Goal: Task Accomplishment & Management: Use online tool/utility

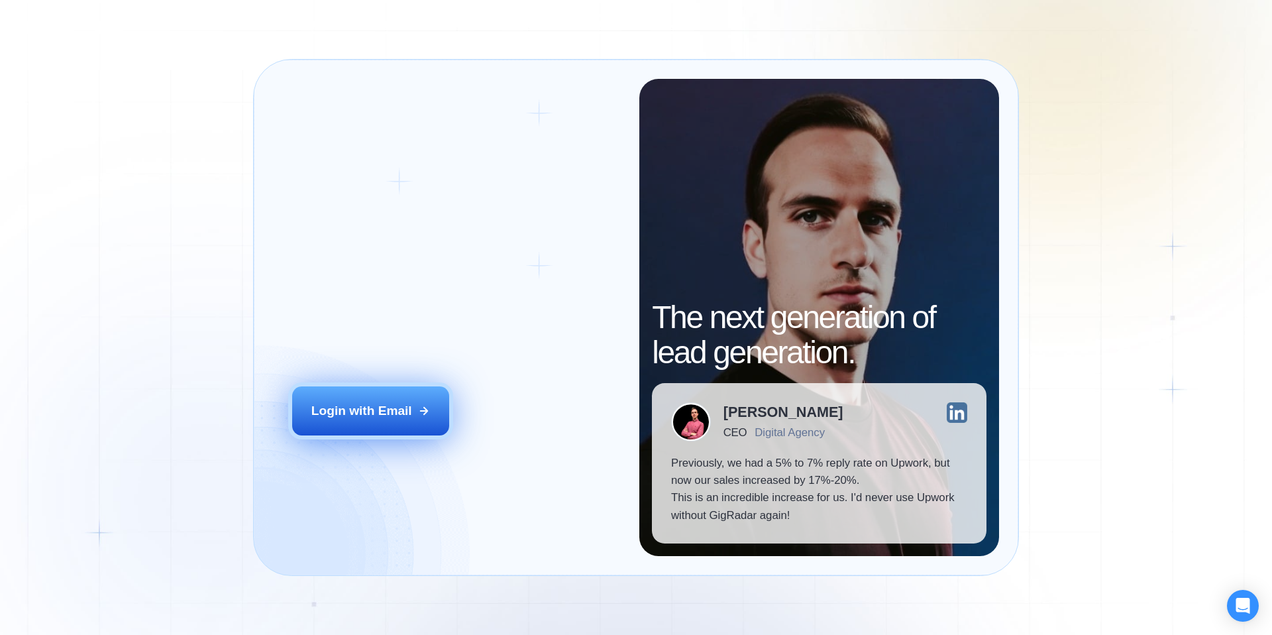
click at [435, 404] on button "Login with Email" at bounding box center [371, 410] width 158 height 49
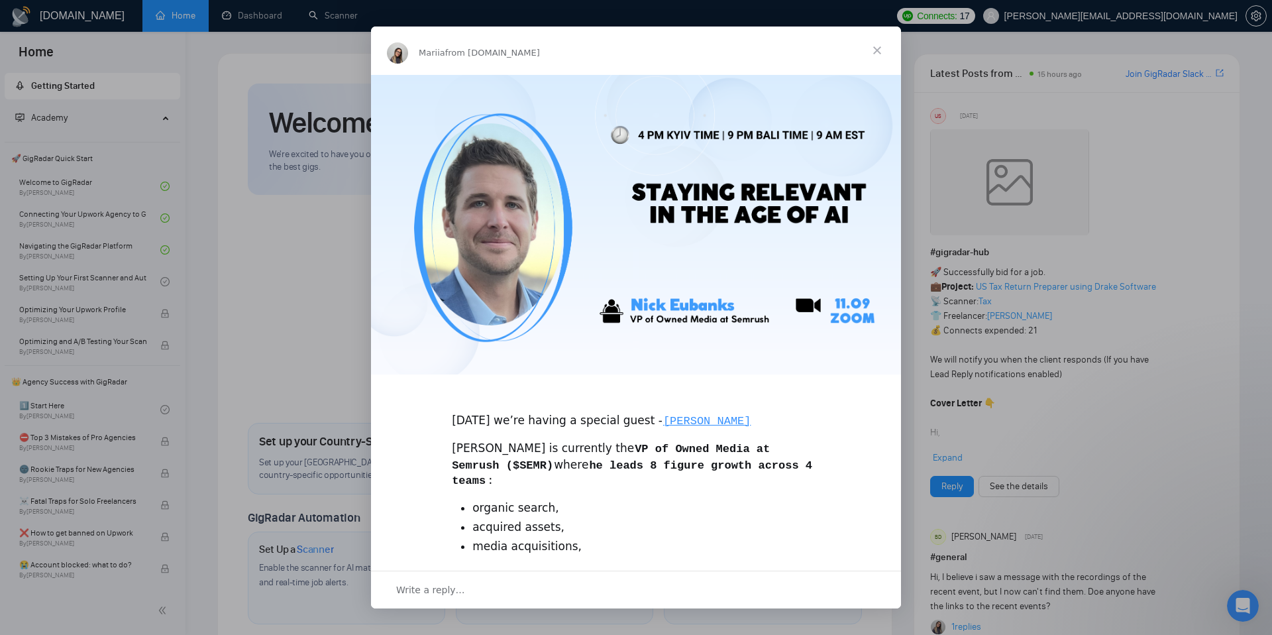
click at [878, 53] on span "Close" at bounding box center [877, 50] width 48 height 48
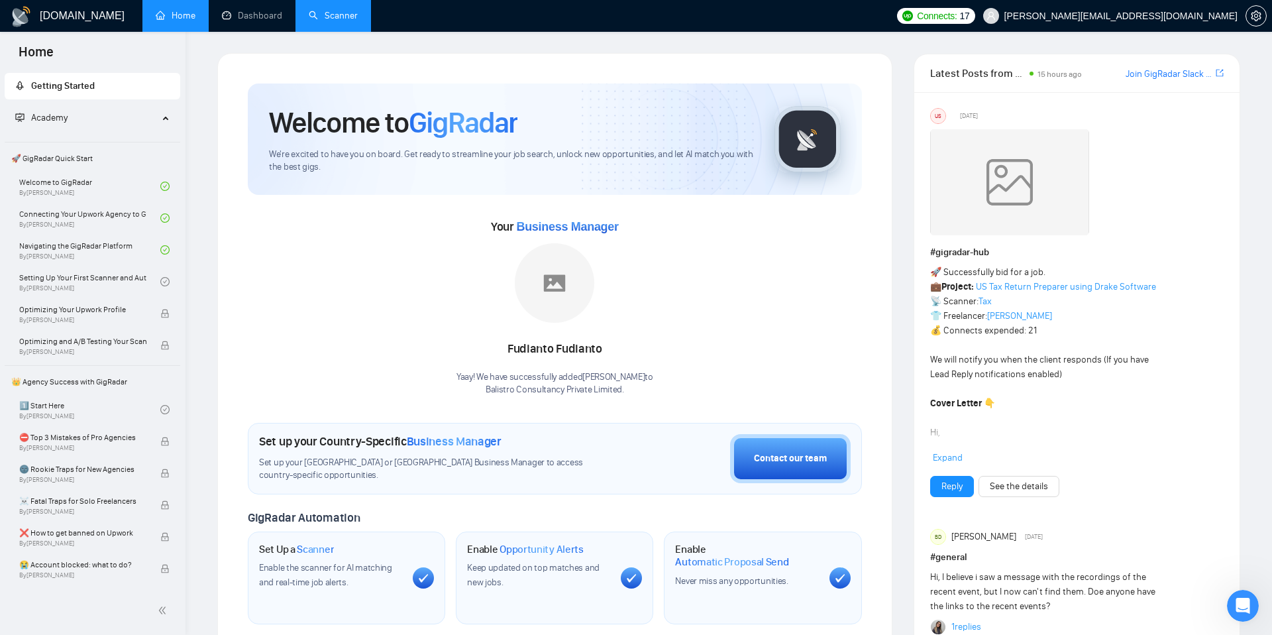
click at [333, 21] on link "Scanner" at bounding box center [333, 15] width 49 height 11
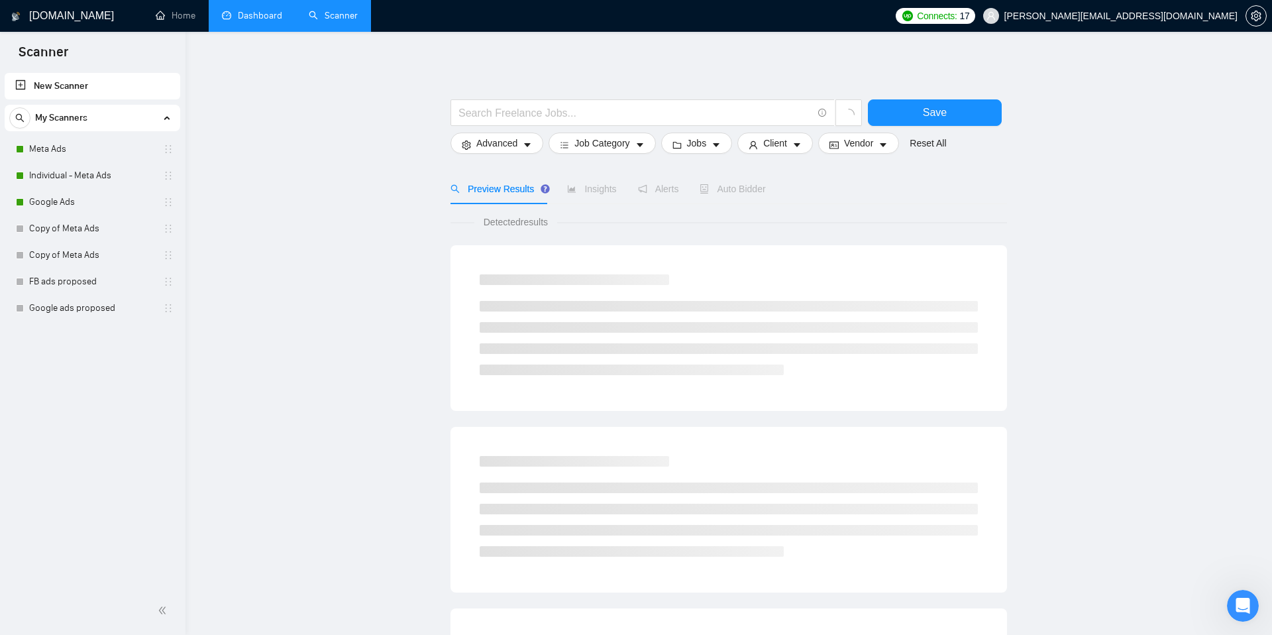
click at [260, 21] on link "Dashboard" at bounding box center [252, 15] width 60 height 11
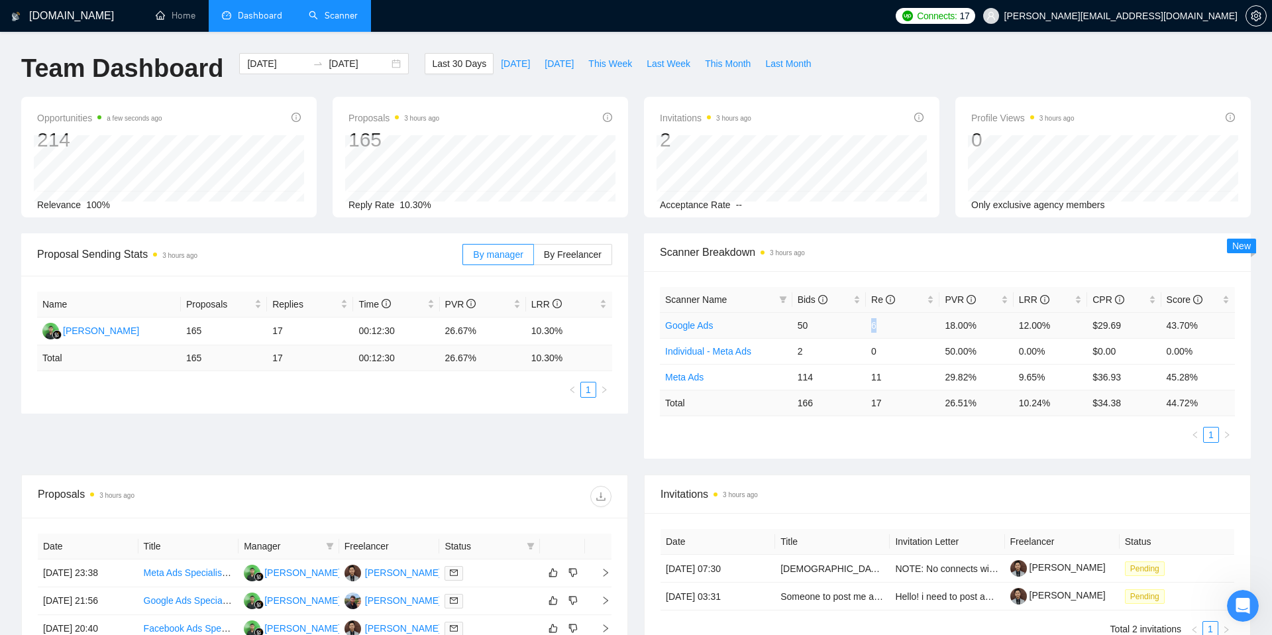
drag, startPoint x: 892, startPoint y: 323, endPoint x: 857, endPoint y: 321, distance: 35.1
click at [857, 322] on tr "Google Ads 50 6 18.00% 12.00% $29.69 43.70%" at bounding box center [947, 325] width 575 height 26
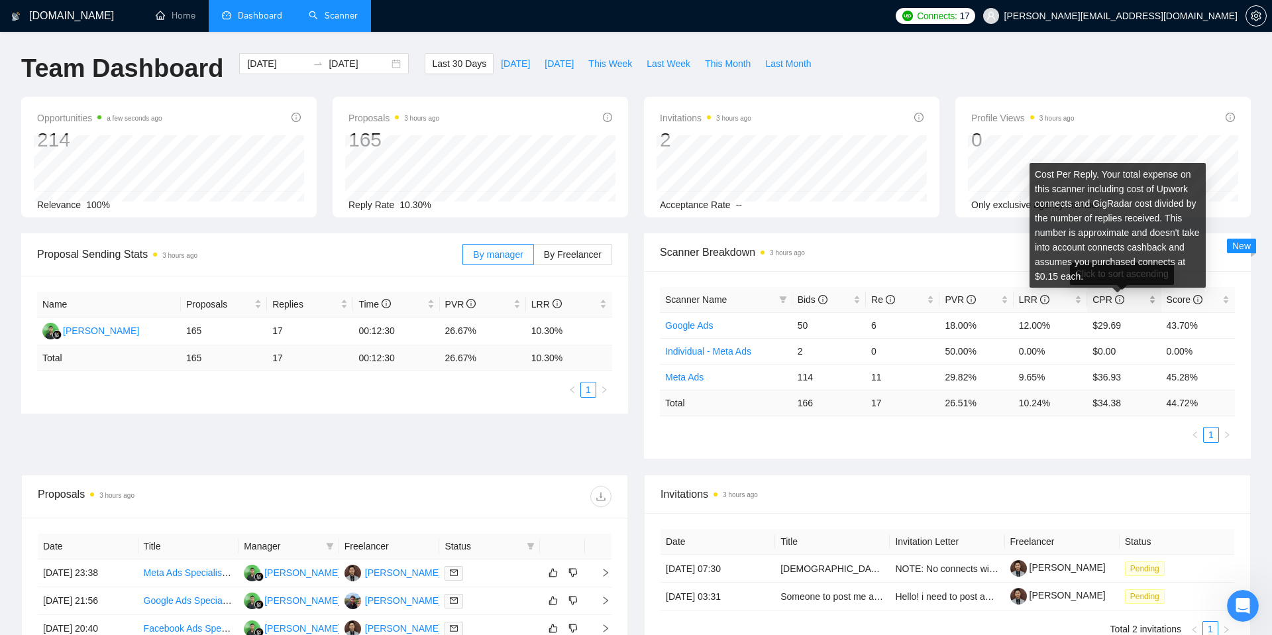
click at [1120, 297] on icon "info-circle" at bounding box center [1119, 299] width 9 height 9
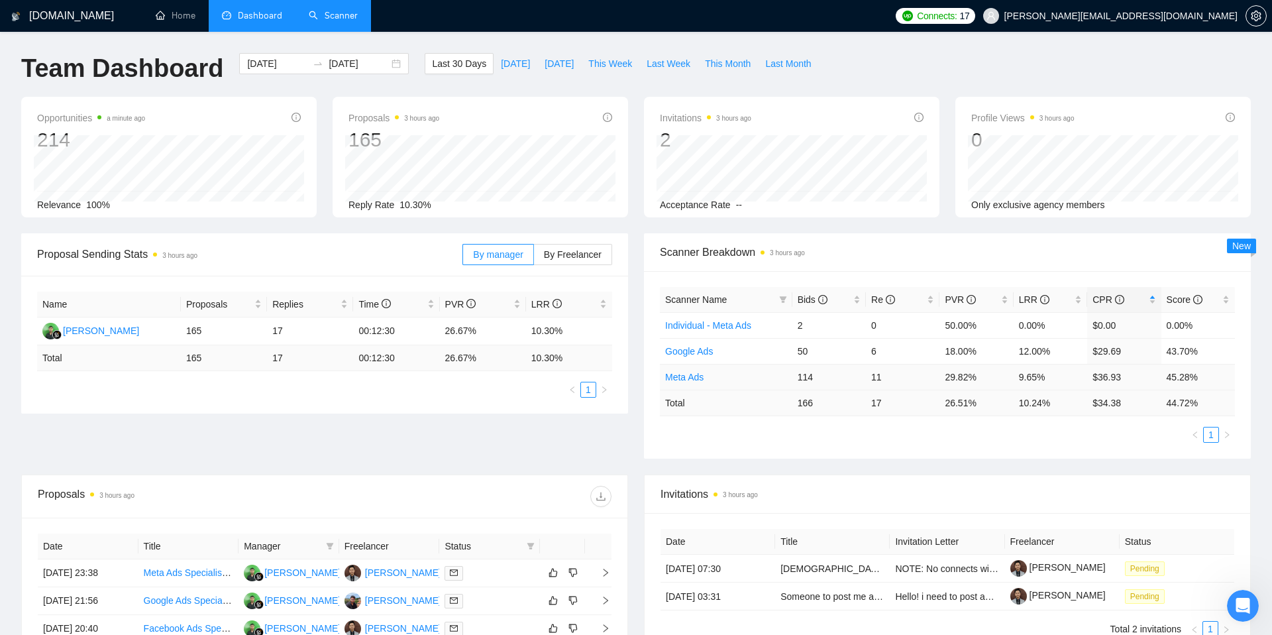
click at [969, 378] on td "29.82%" at bounding box center [976, 377] width 74 height 26
drag, startPoint x: 1096, startPoint y: 354, endPoint x: 1131, endPoint y: 352, distance: 34.6
click at [1131, 352] on td "$29.69" at bounding box center [1124, 351] width 74 height 26
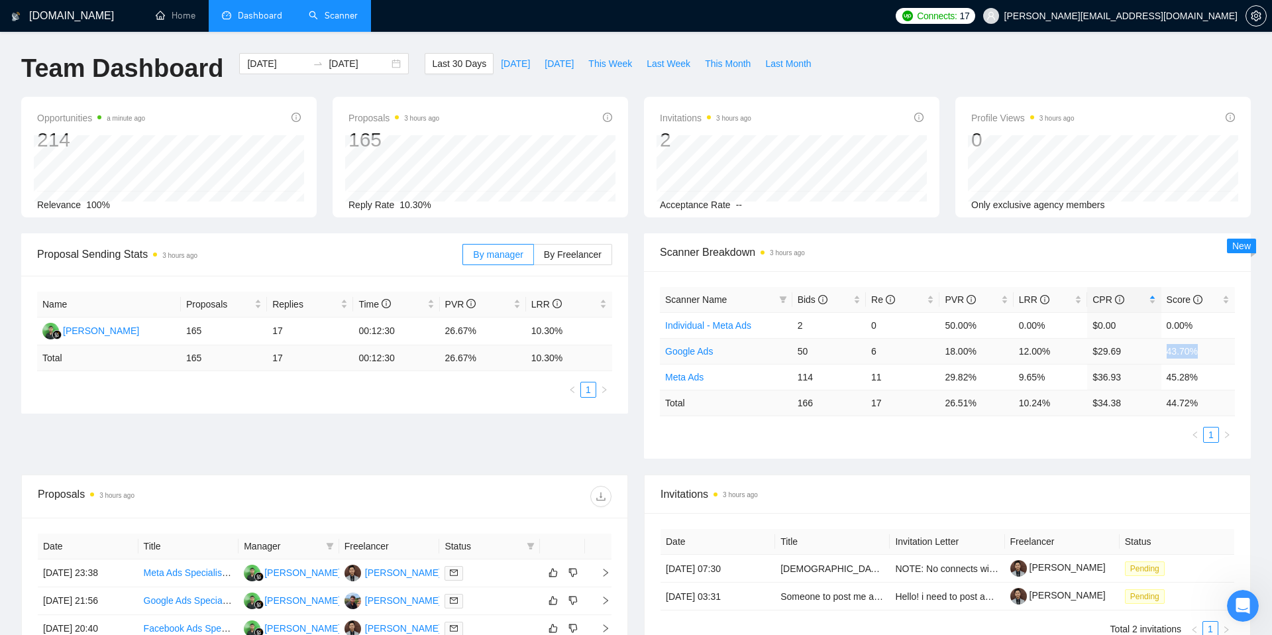
drag, startPoint x: 1210, startPoint y: 352, endPoint x: 1122, endPoint y: 355, distance: 88.2
click at [1122, 354] on tr "Google Ads 50 6 18.00% 12.00% $29.69 43.70%" at bounding box center [947, 351] width 575 height 26
click at [654, 139] on div "Invitations 3 hours ago 2 Acceptance Rate --" at bounding box center [791, 157] width 295 height 121
drag, startPoint x: 687, startPoint y: 207, endPoint x: 733, endPoint y: 203, distance: 45.9
click at [733, 203] on div "Acceptance Rate --" at bounding box center [792, 204] width 264 height 15
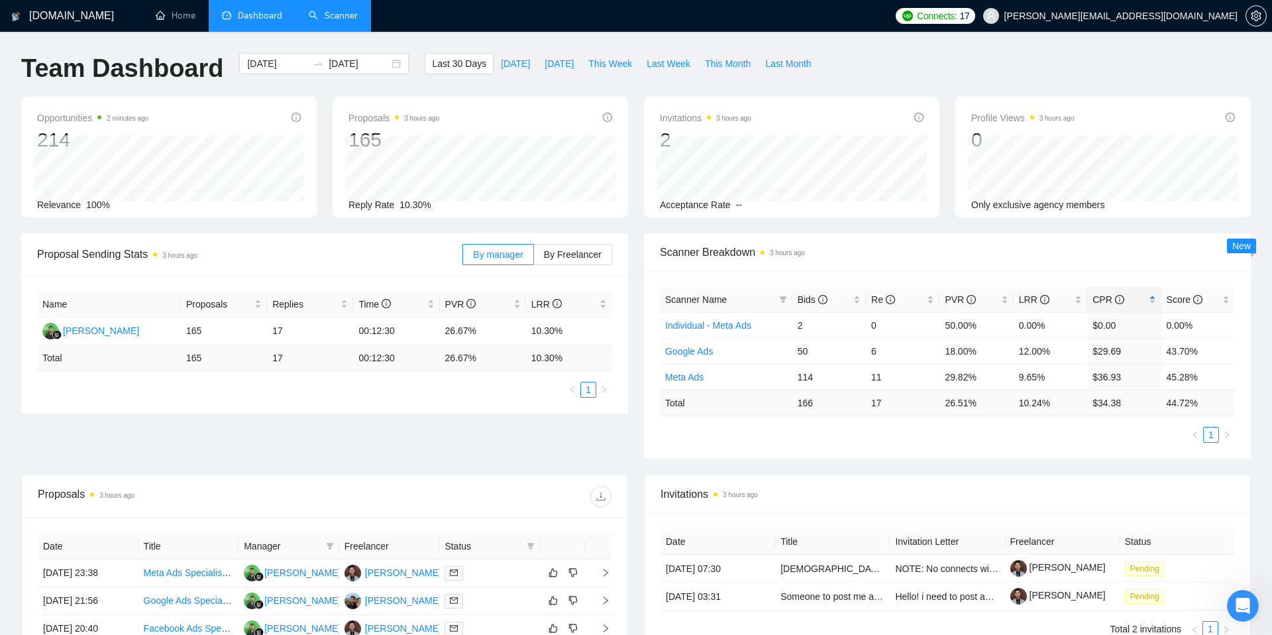
click at [744, 212] on div "Invitations 3 hours ago 2 [DATE] [DATE] 0 Acceptance Rate --" at bounding box center [791, 157] width 295 height 121
click at [356, 13] on link "Scanner" at bounding box center [333, 15] width 49 height 11
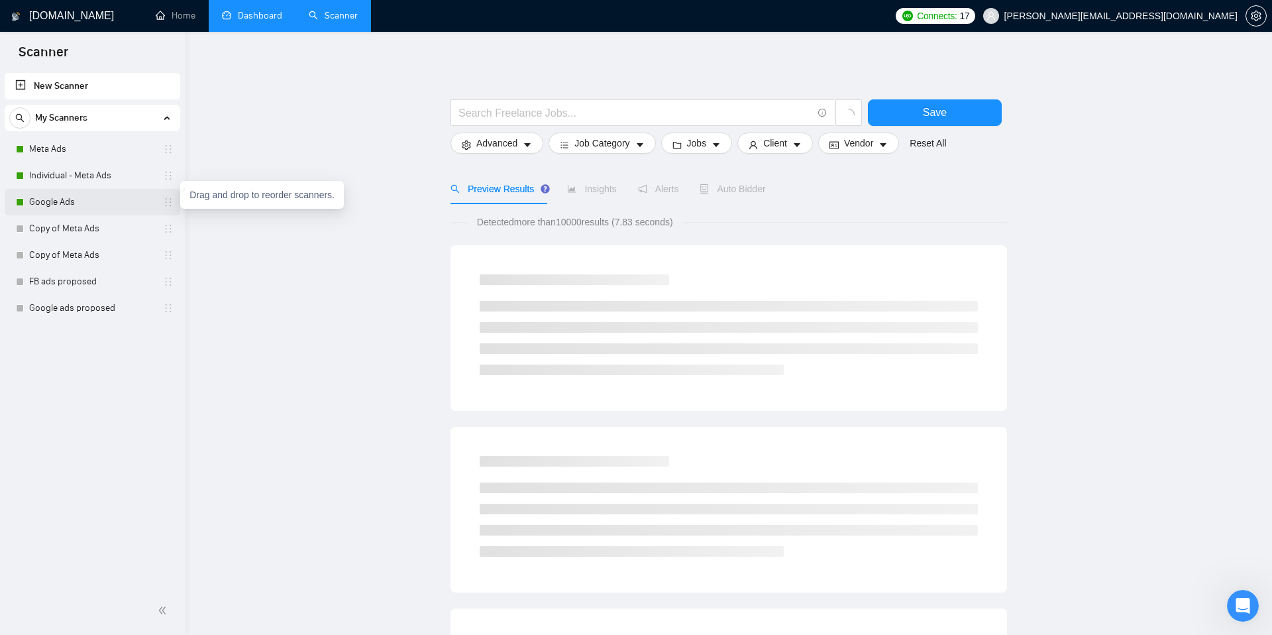
click at [164, 198] on icon "holder" at bounding box center [168, 202] width 11 height 11
click at [109, 189] on link "Google Ads" at bounding box center [92, 202] width 126 height 26
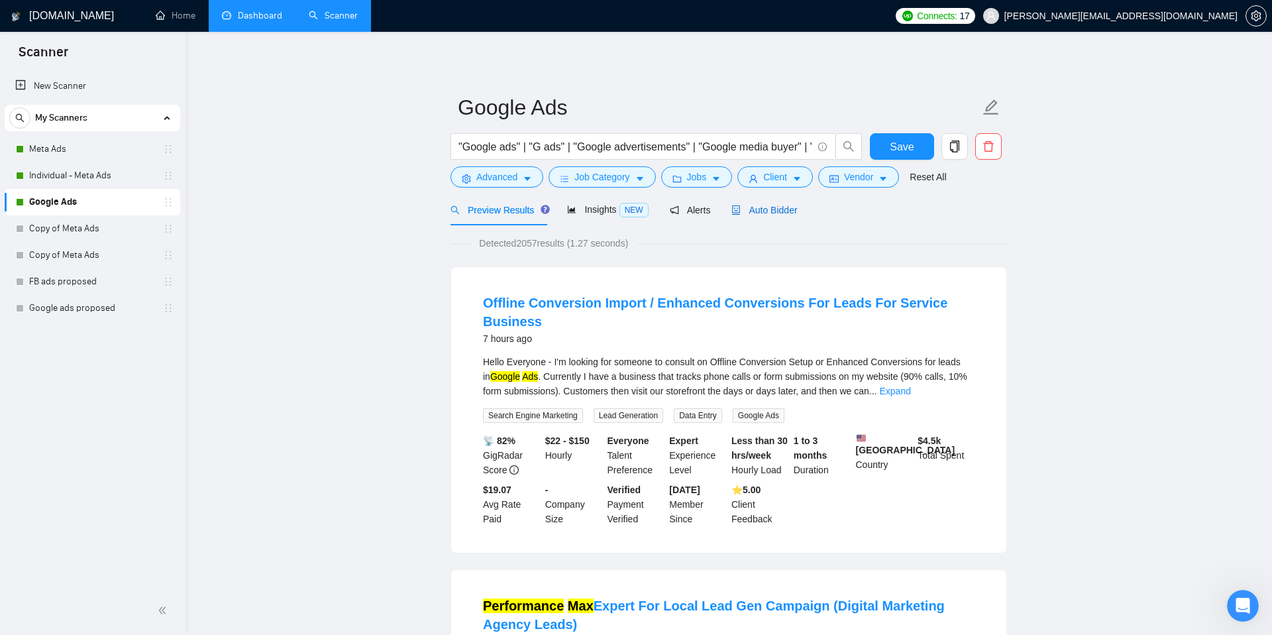
click at [786, 217] on div "Auto Bidder" at bounding box center [764, 210] width 66 height 15
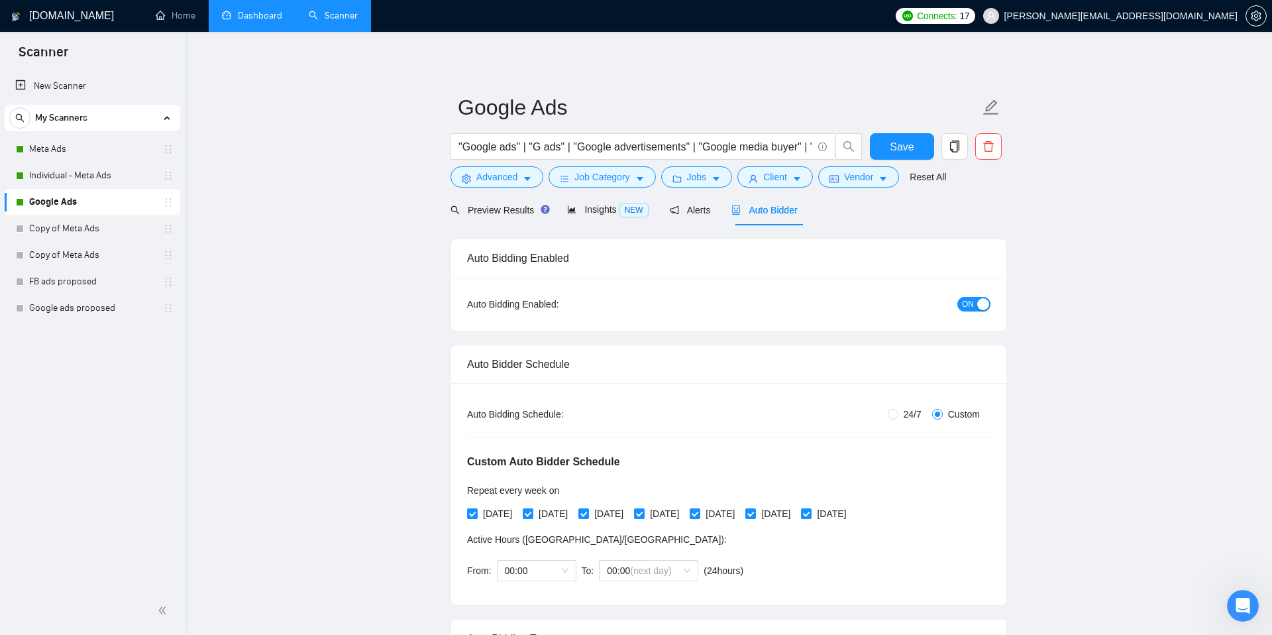
click at [975, 305] on button "ON" at bounding box center [973, 304] width 33 height 15
click at [711, 215] on span "Alerts" at bounding box center [690, 210] width 41 height 11
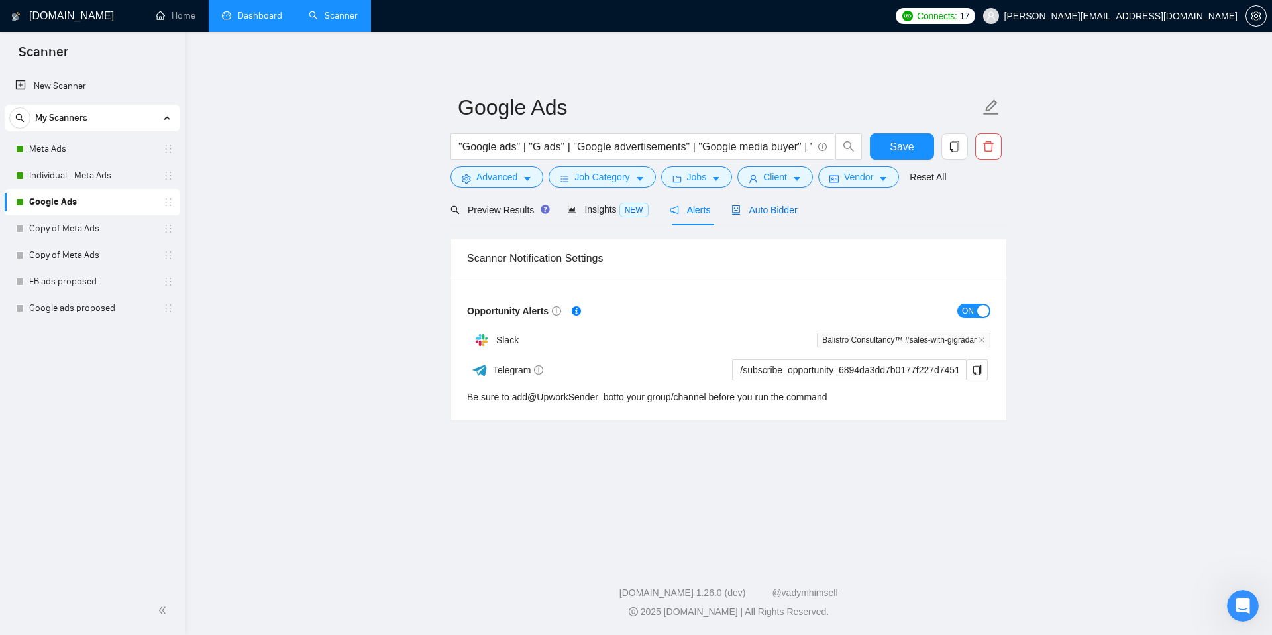
click at [777, 217] on div "Auto Bidder" at bounding box center [764, 210] width 66 height 15
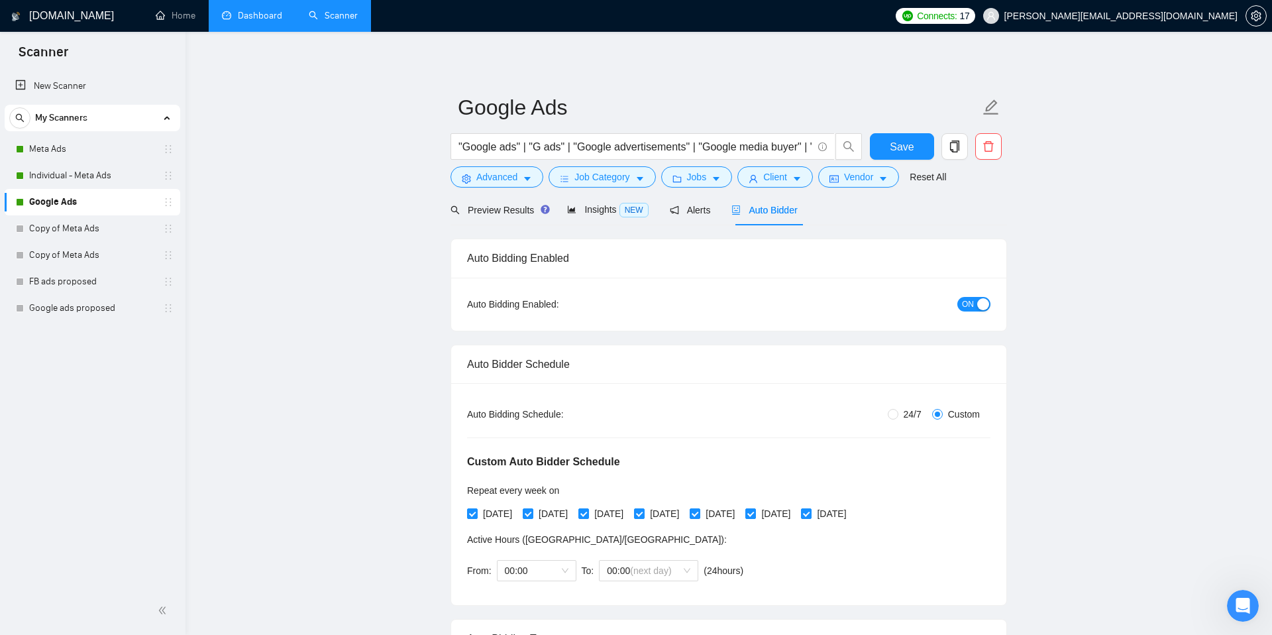
click at [971, 305] on span "ON" at bounding box center [968, 304] width 12 height 15
click at [716, 207] on div "Preview Results Insights NEW Alerts Auto Bidder" at bounding box center [623, 209] width 347 height 31
click at [698, 212] on span "Alerts" at bounding box center [690, 210] width 41 height 11
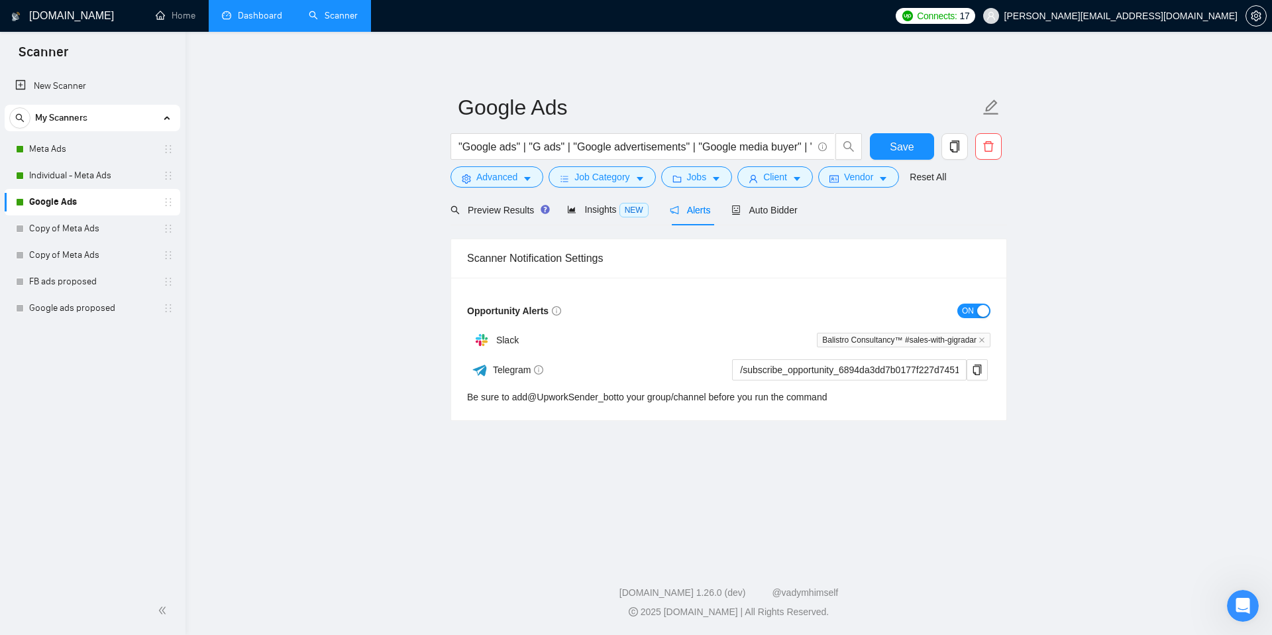
click at [973, 305] on span "ON" at bounding box center [968, 310] width 12 height 15
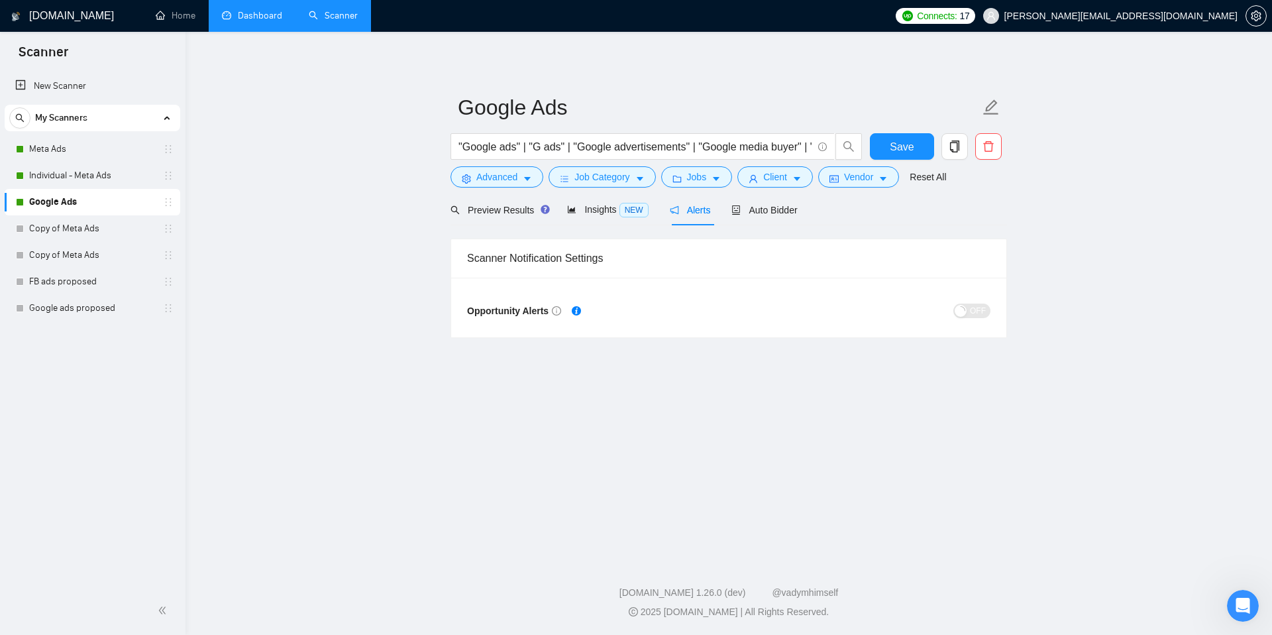
click at [753, 458] on main "Google Ads "Google ads" | "G ads" | "Google advertisements" | "Google media buy…" at bounding box center [729, 293] width 1044 height 480
click at [789, 207] on span "Auto Bidder" at bounding box center [764, 210] width 66 height 11
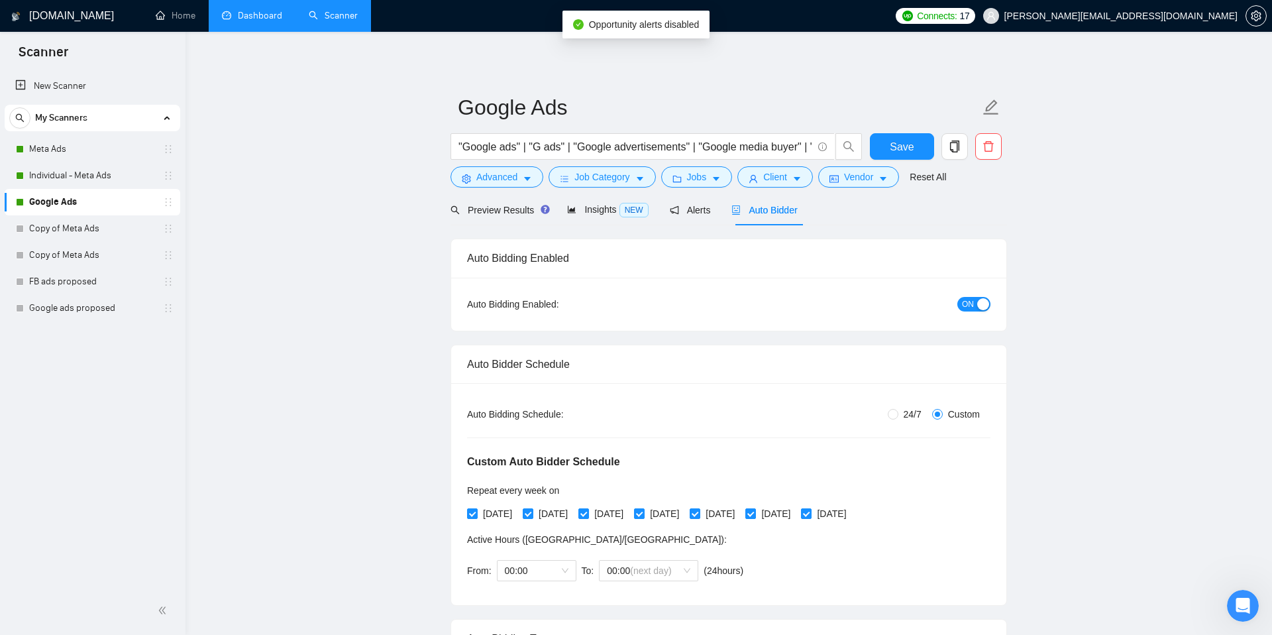
click at [967, 305] on span "ON" at bounding box center [968, 304] width 12 height 15
click at [908, 148] on span "Save" at bounding box center [902, 146] width 24 height 17
click at [694, 211] on span "Alerts" at bounding box center [690, 210] width 41 height 11
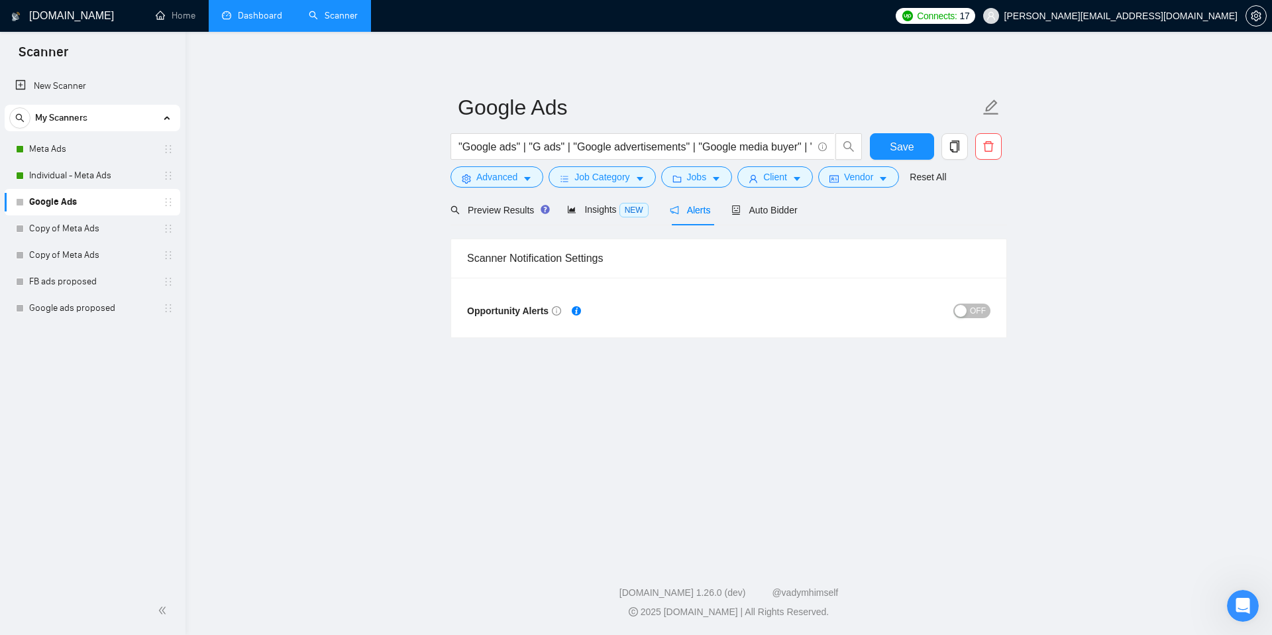
click at [317, 117] on main "Google Ads "Google ads" | "G ads" | "Google advertisements" | "Google media buy…" at bounding box center [729, 293] width 1044 height 480
